Goal: Task Accomplishment & Management: Use online tool/utility

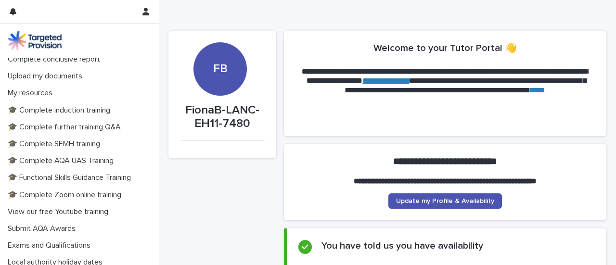
scroll to position [216, 0]
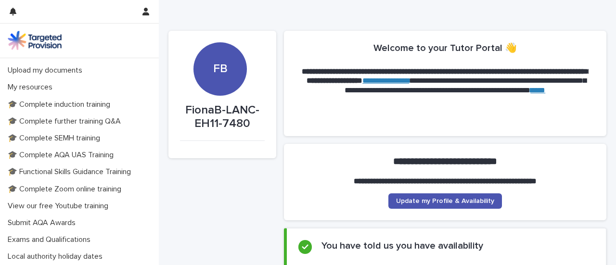
click at [147, 40] on icon at bounding box center [149, 37] width 4 height 7
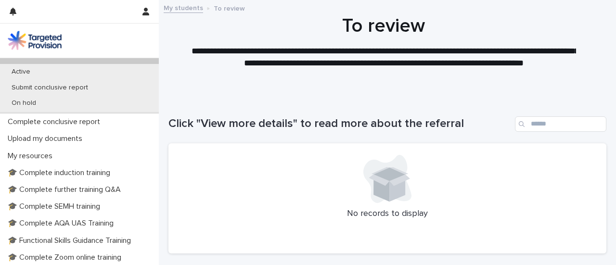
scroll to position [224, 0]
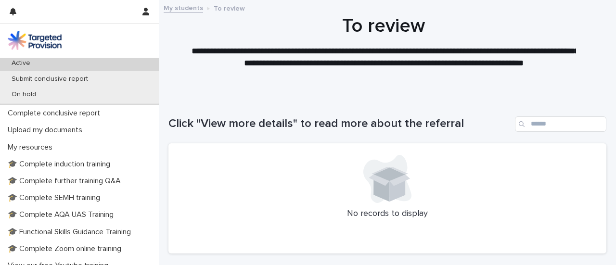
click at [94, 71] on div "Active" at bounding box center [79, 63] width 159 height 16
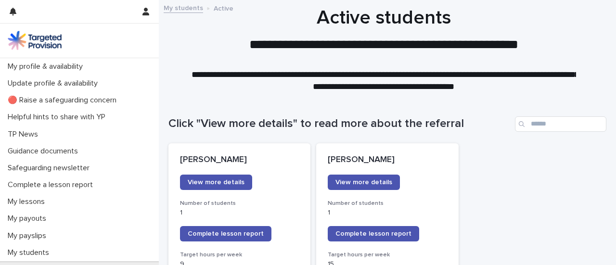
scroll to position [188, 0]
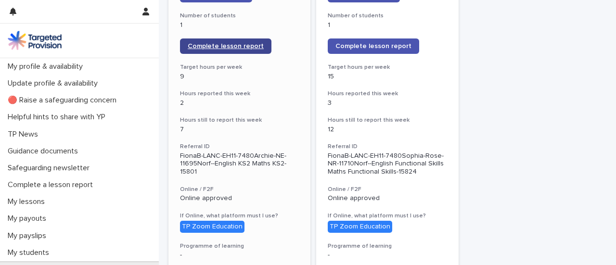
click at [229, 50] on span "Complete lesson report" at bounding box center [226, 46] width 76 height 7
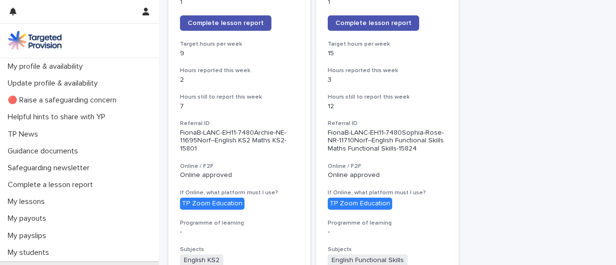
scroll to position [214, 0]
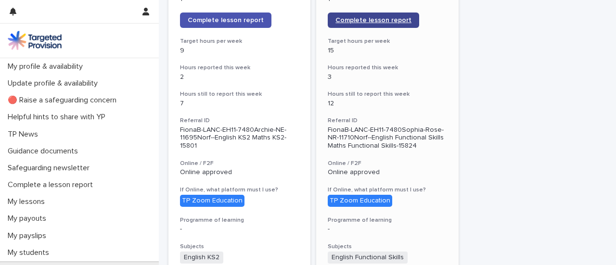
click at [411, 24] on span "Complete lesson report" at bounding box center [373, 20] width 76 height 7
